Goal: Navigation & Orientation: Find specific page/section

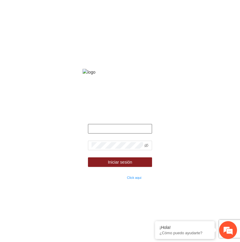
click at [122, 134] on input "text" at bounding box center [120, 129] width 64 height 10
